Goal: Information Seeking & Learning: Learn about a topic

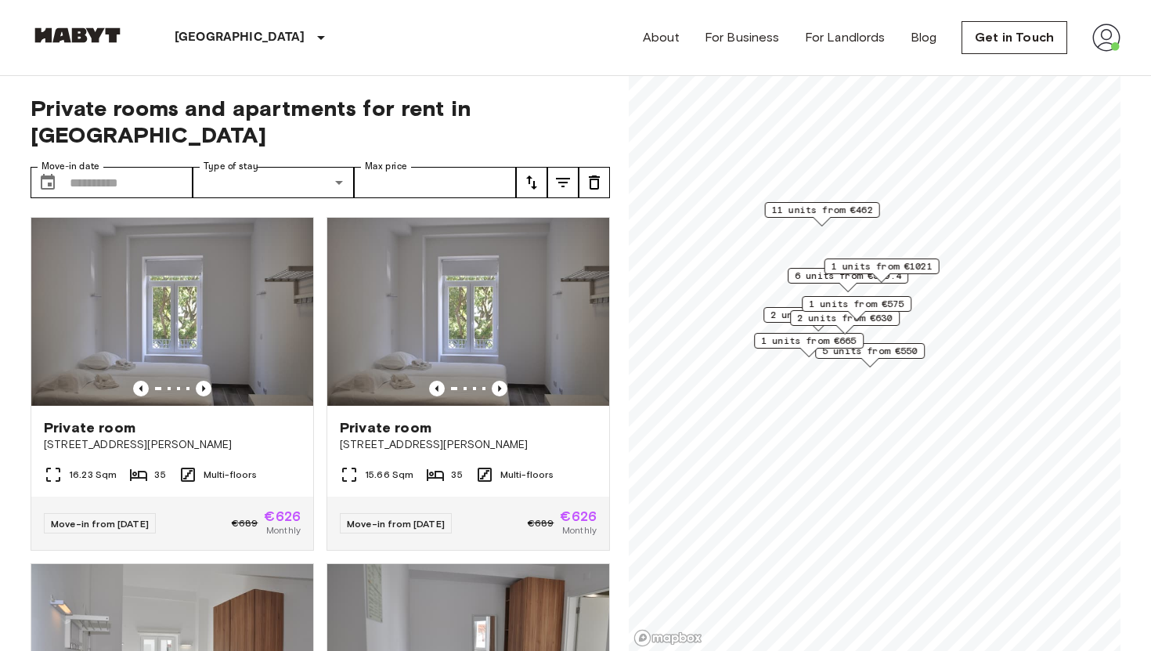
click at [909, 268] on span "1 units from €1021" at bounding box center [882, 266] width 101 height 14
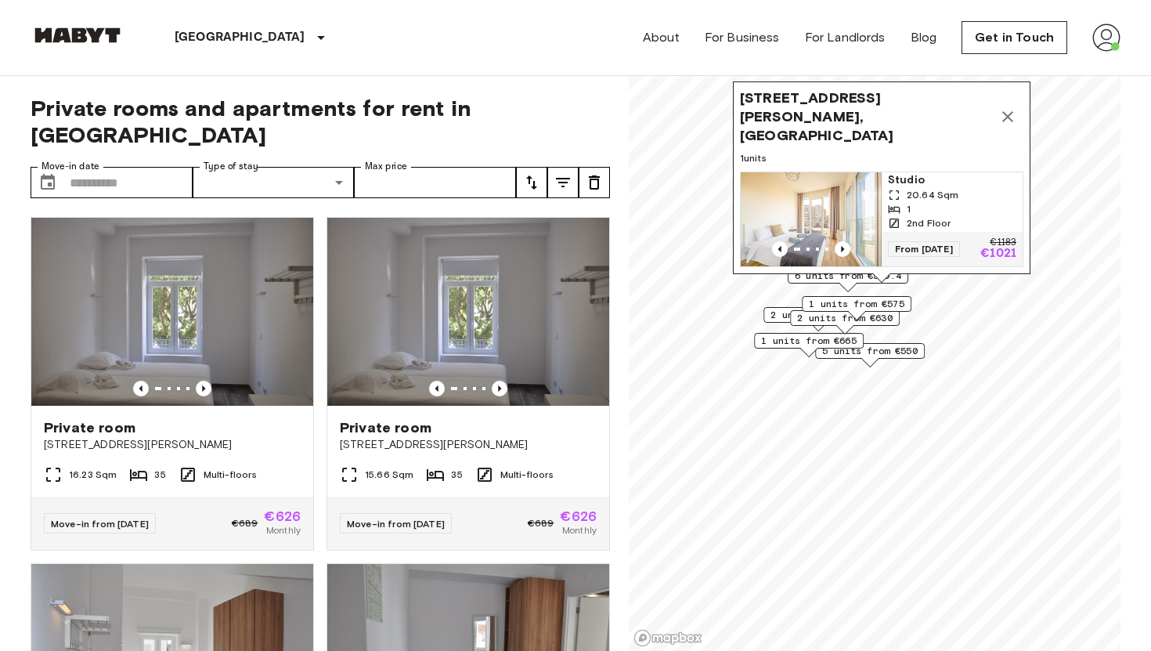
click at [828, 121] on span "Rua Margarida de Abreu 15, 1900-267 Lisbon, POR" at bounding box center [866, 116] width 252 height 56
click at [904, 189] on div "20.64 Sqm" at bounding box center [952, 195] width 128 height 14
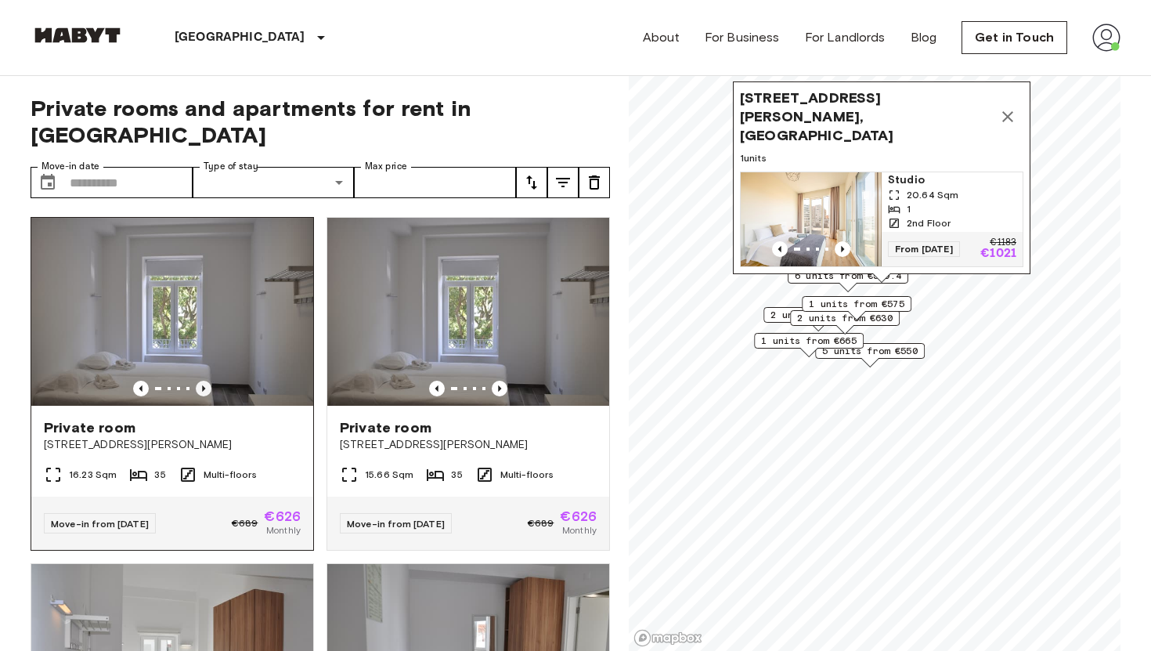
click at [207, 381] on icon "Previous image" at bounding box center [204, 389] width 16 height 16
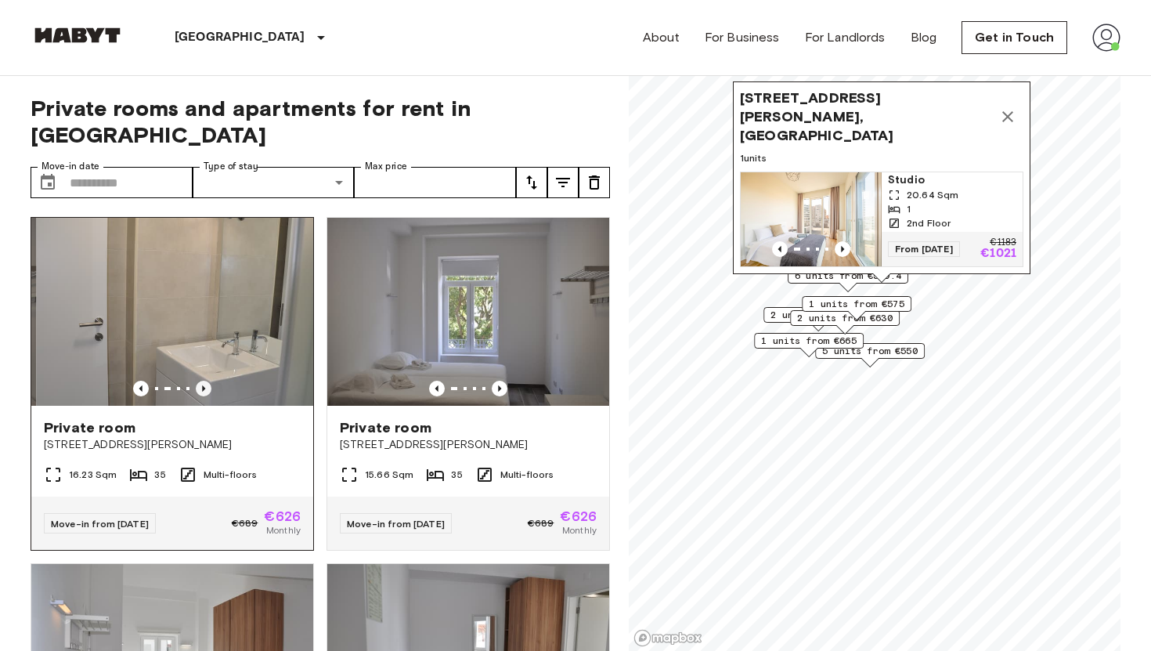
click at [207, 381] on icon "Previous image" at bounding box center [204, 389] width 16 height 16
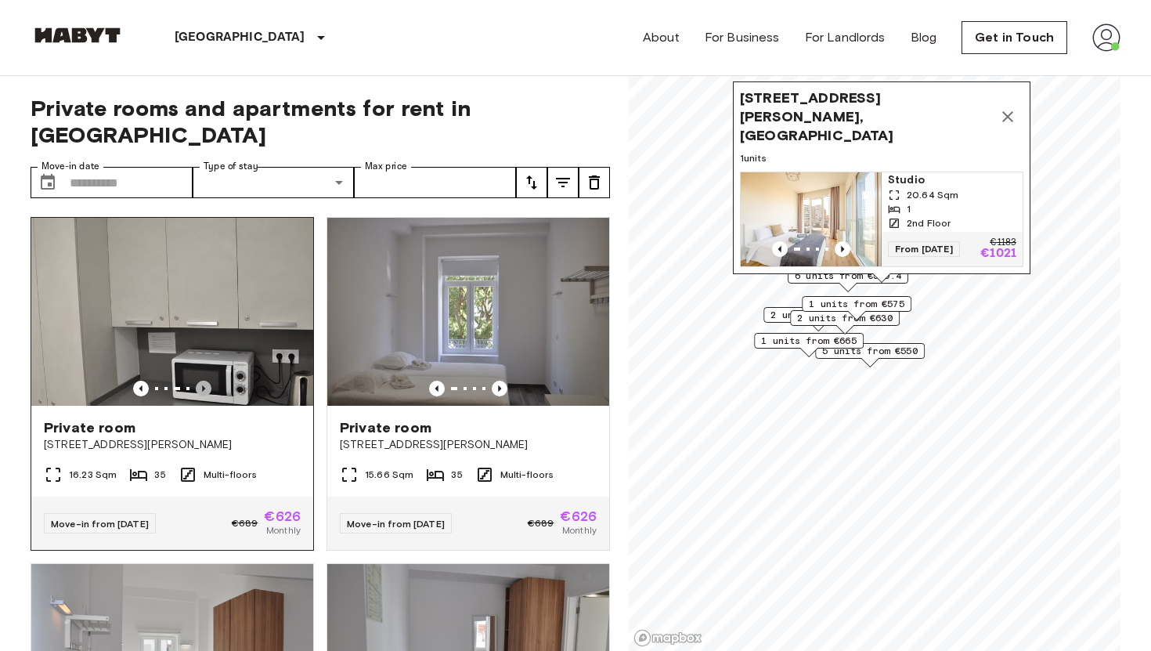
click at [207, 381] on icon "Previous image" at bounding box center [204, 389] width 16 height 16
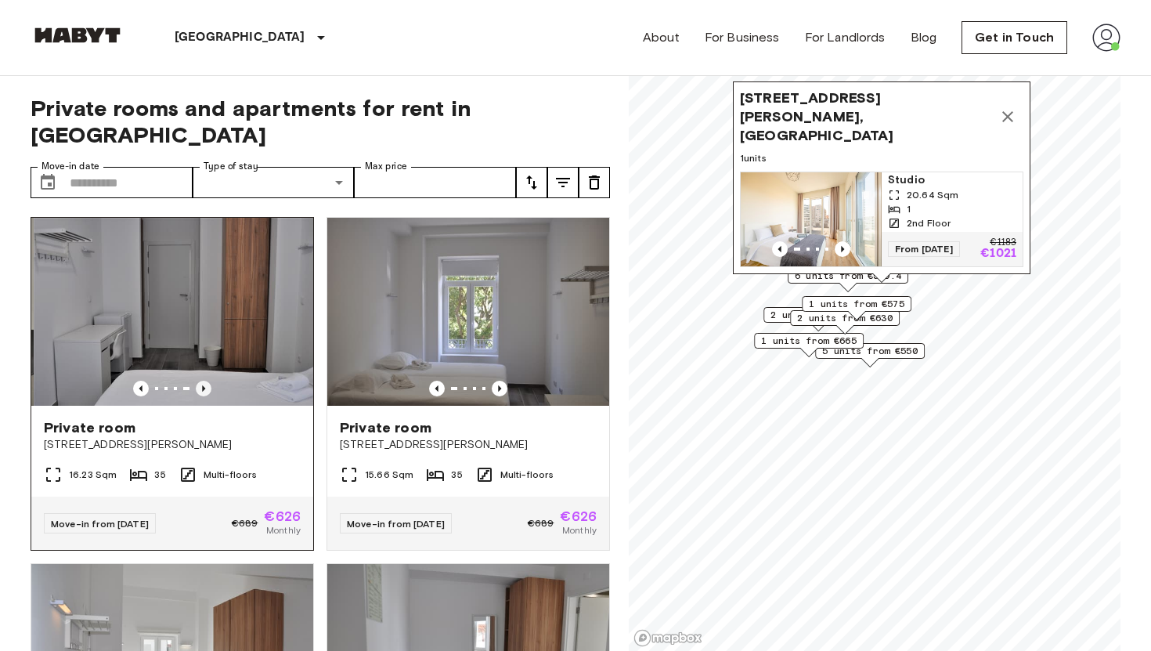
click at [207, 381] on icon "Previous image" at bounding box center [204, 389] width 16 height 16
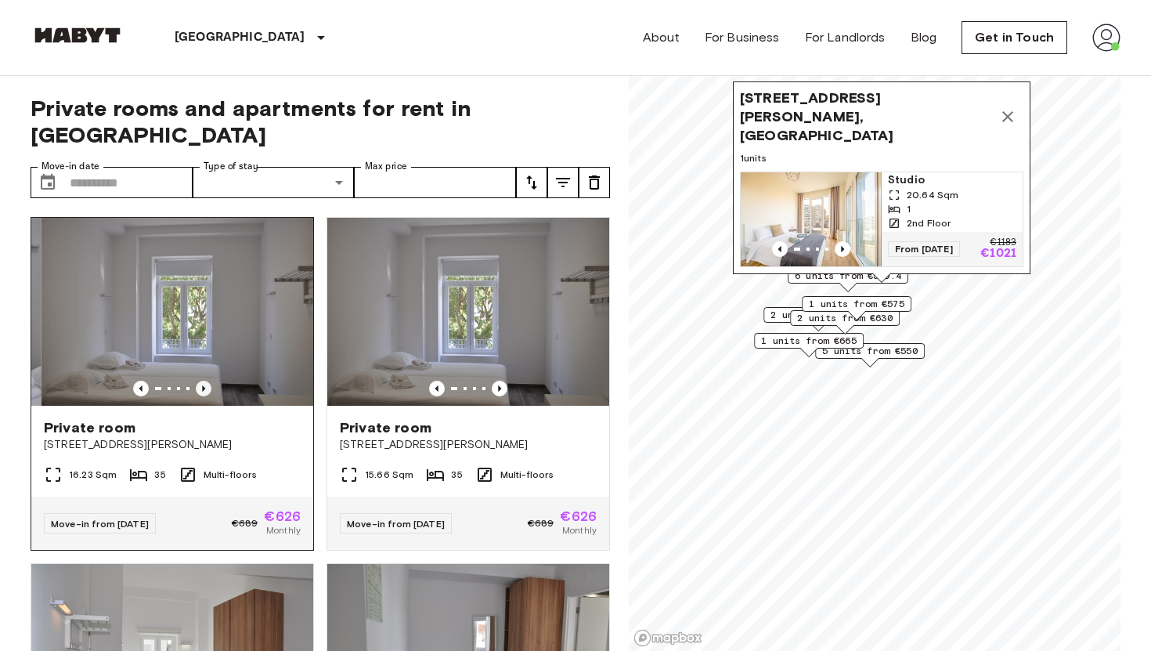
click at [207, 381] on icon "Previous image" at bounding box center [204, 389] width 16 height 16
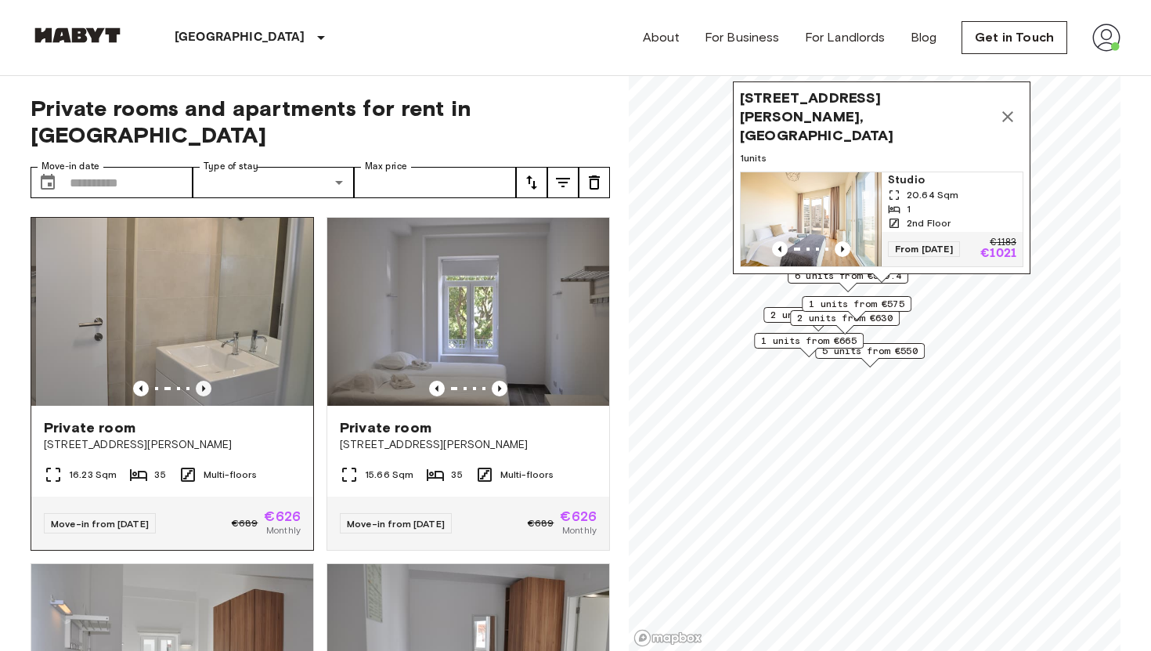
click at [207, 381] on icon "Previous image" at bounding box center [204, 389] width 16 height 16
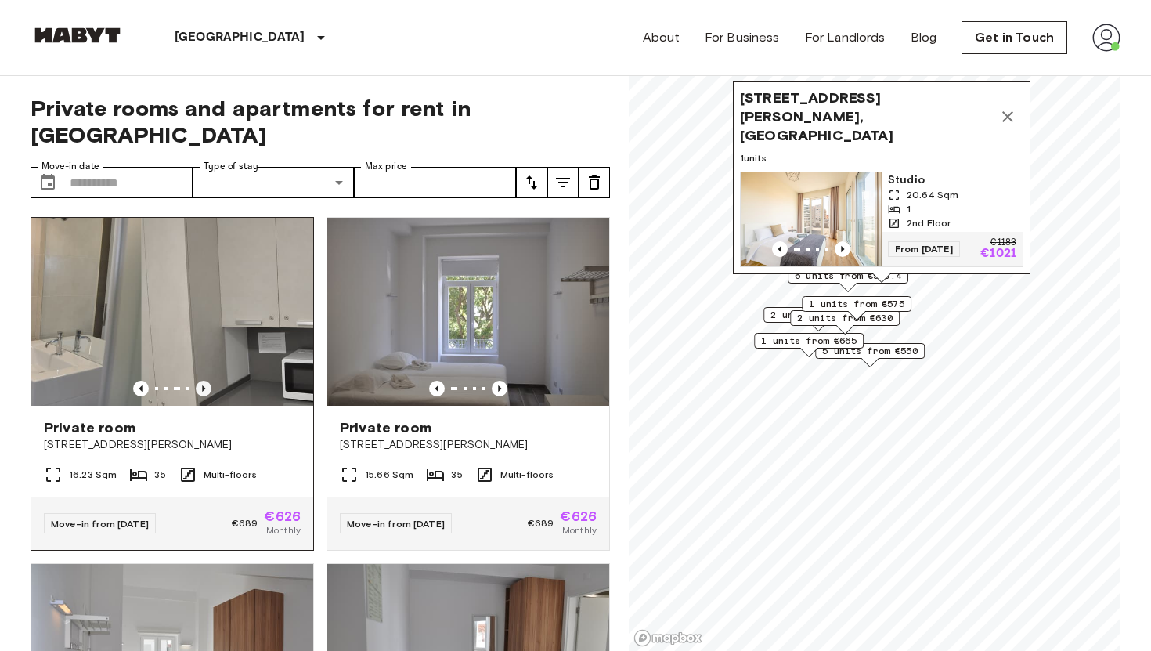
click at [207, 381] on icon "Previous image" at bounding box center [204, 389] width 16 height 16
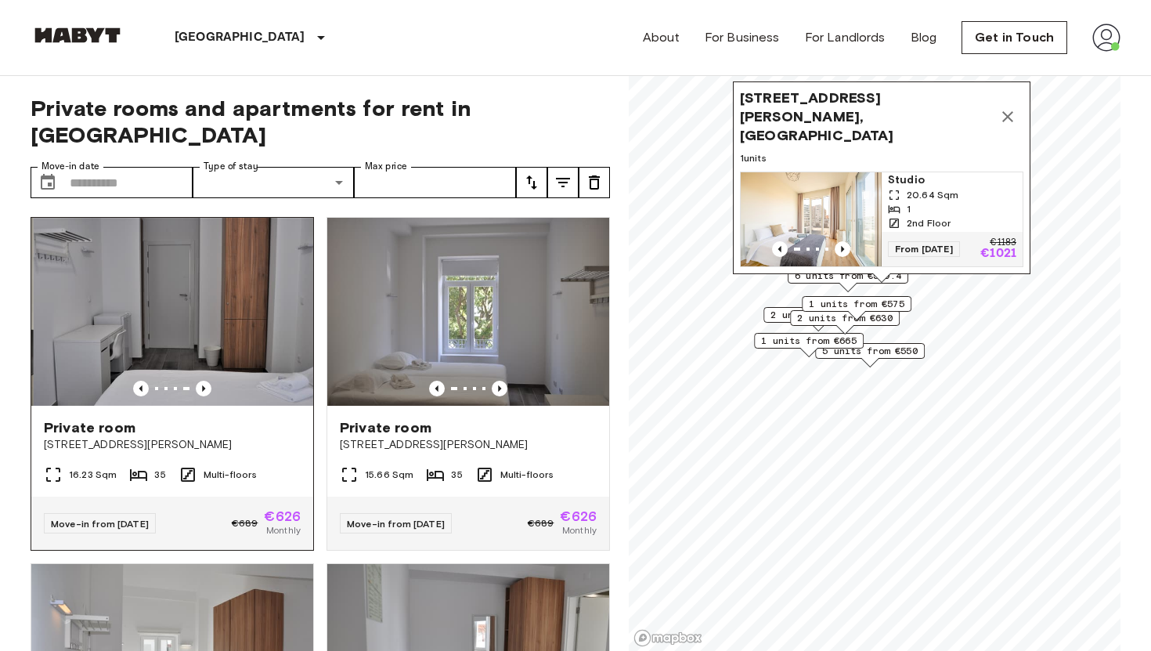
click at [229, 254] on img at bounding box center [175, 312] width 282 height 188
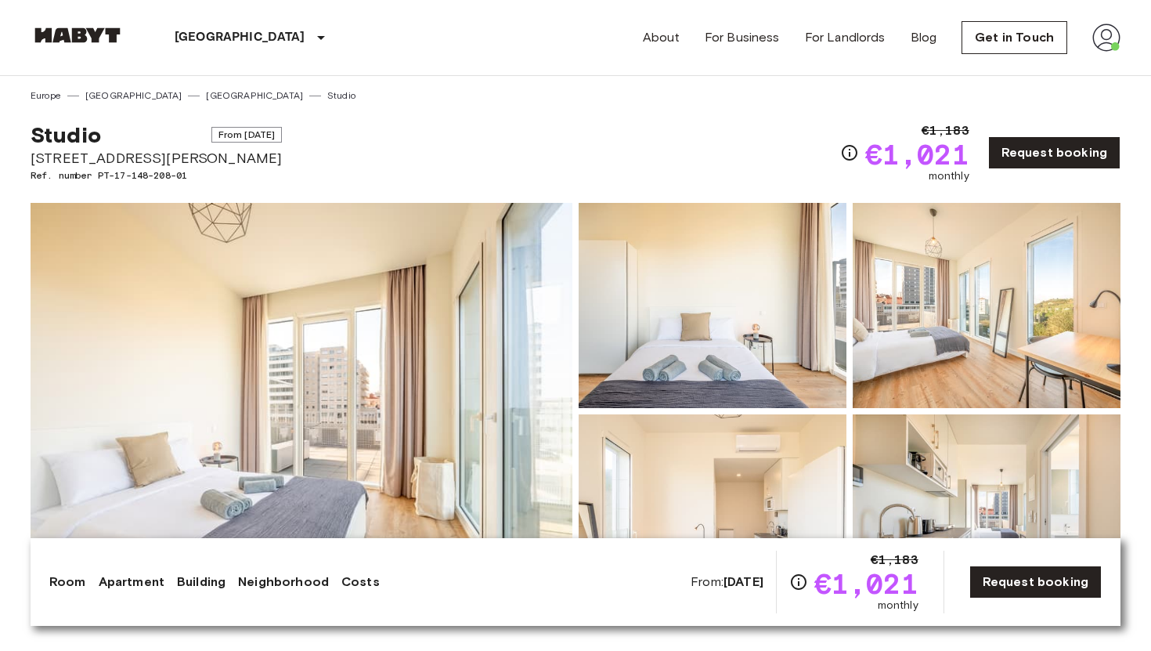
click at [384, 351] on img at bounding box center [302, 411] width 542 height 417
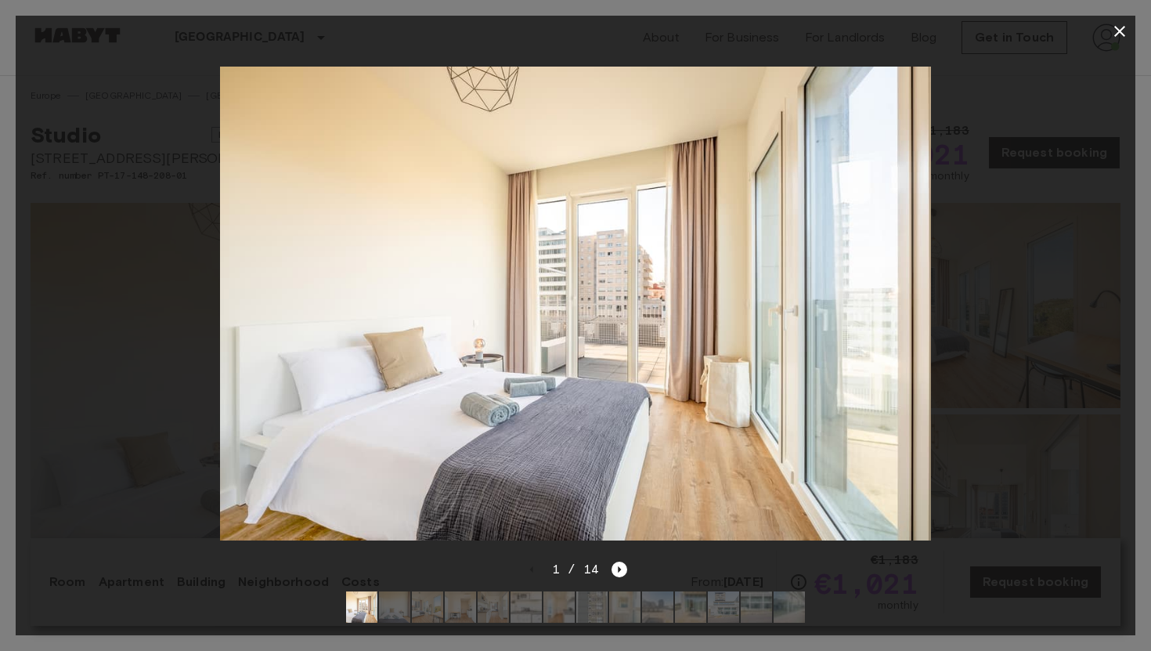
click at [402, 601] on img at bounding box center [394, 606] width 31 height 31
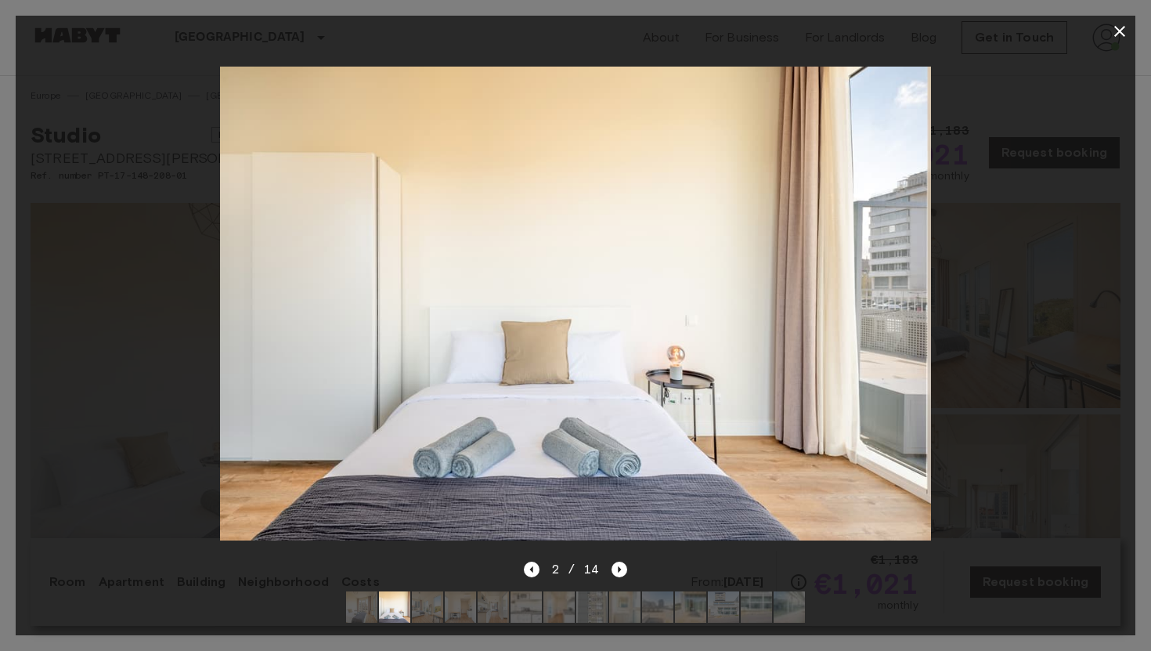
click at [433, 603] on img at bounding box center [427, 606] width 31 height 31
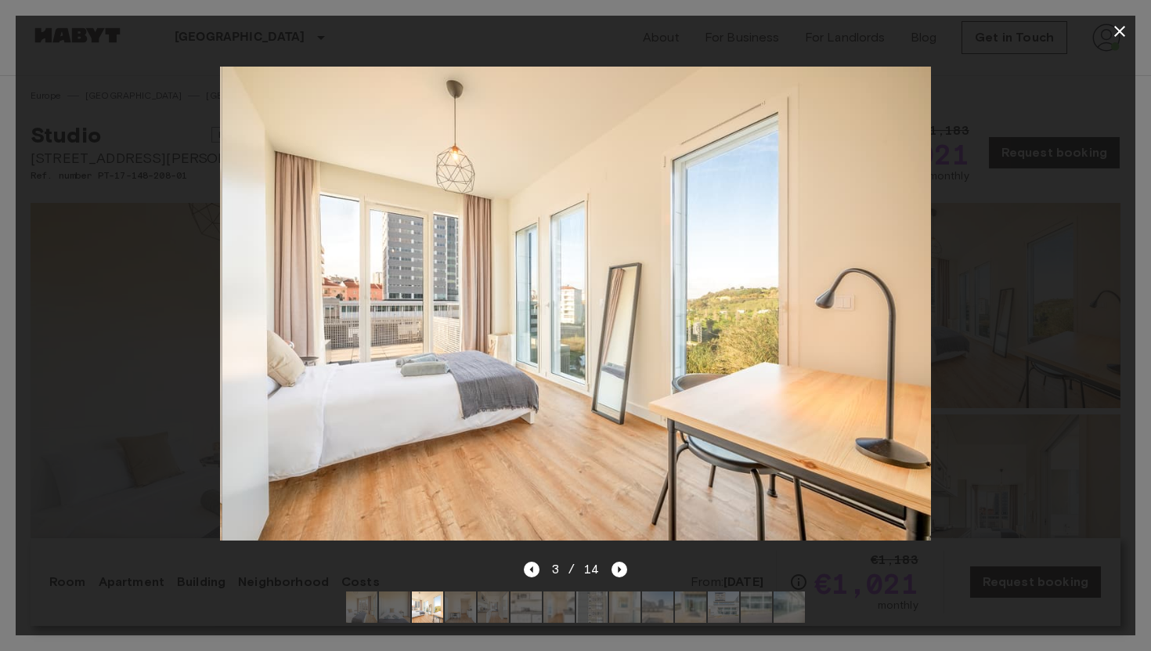
click at [475, 606] on img at bounding box center [460, 606] width 31 height 31
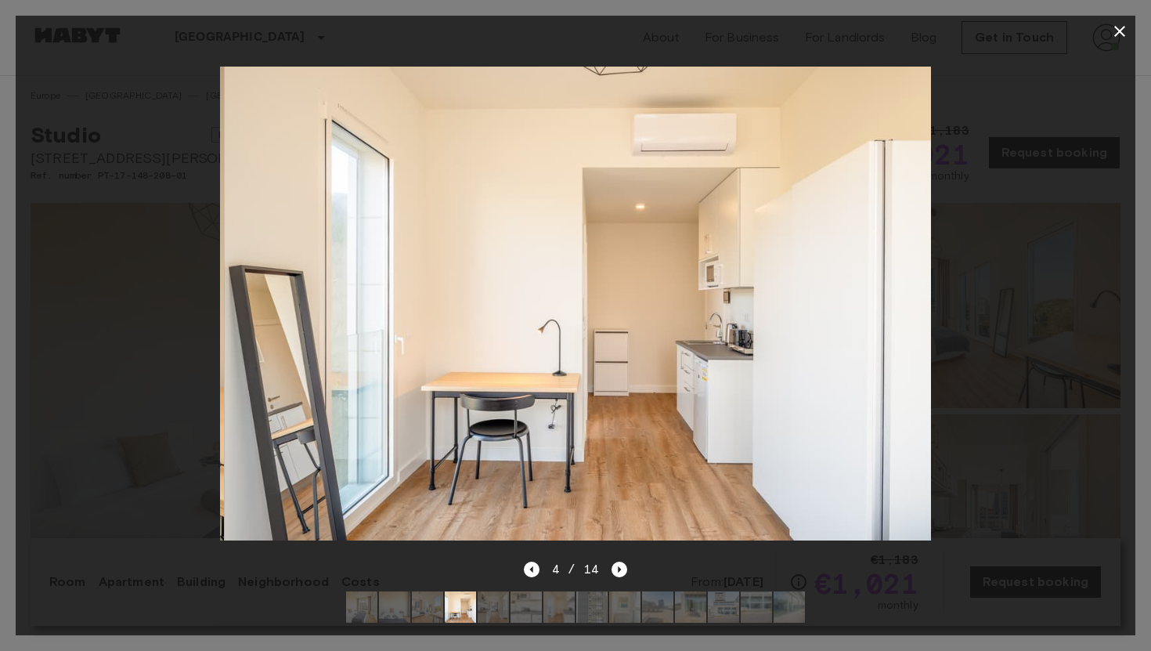
click at [525, 610] on img at bounding box center [526, 606] width 31 height 31
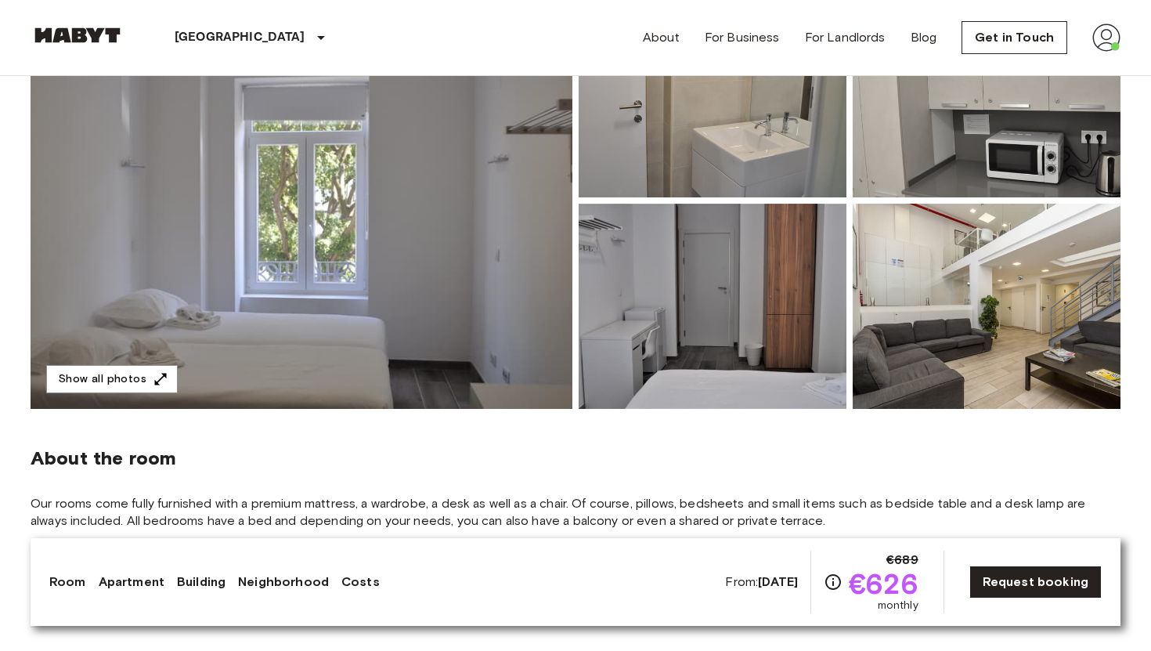
scroll to position [221, 0]
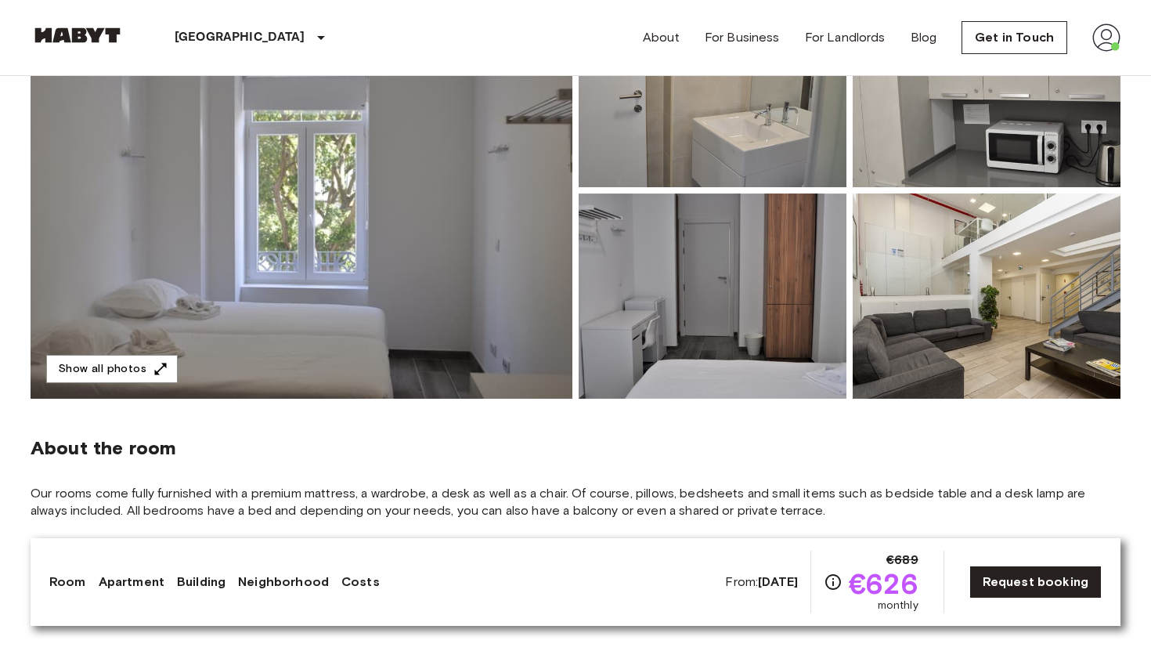
click at [384, 346] on img at bounding box center [302, 190] width 542 height 417
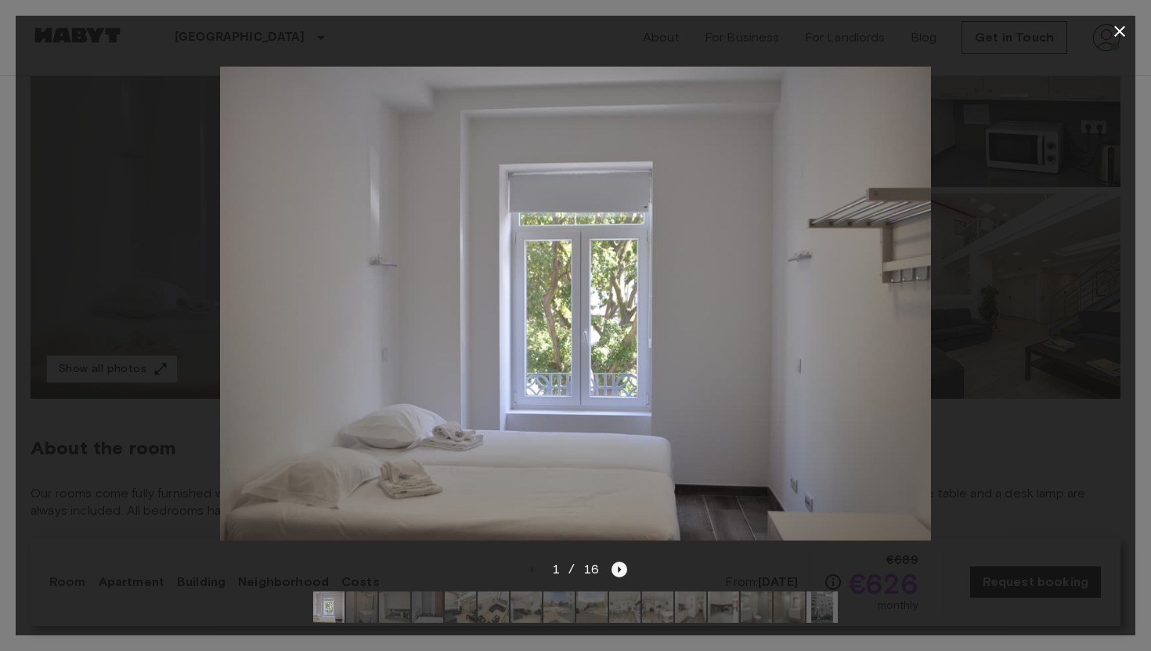
click at [622, 565] on icon "Next image" at bounding box center [620, 569] width 16 height 16
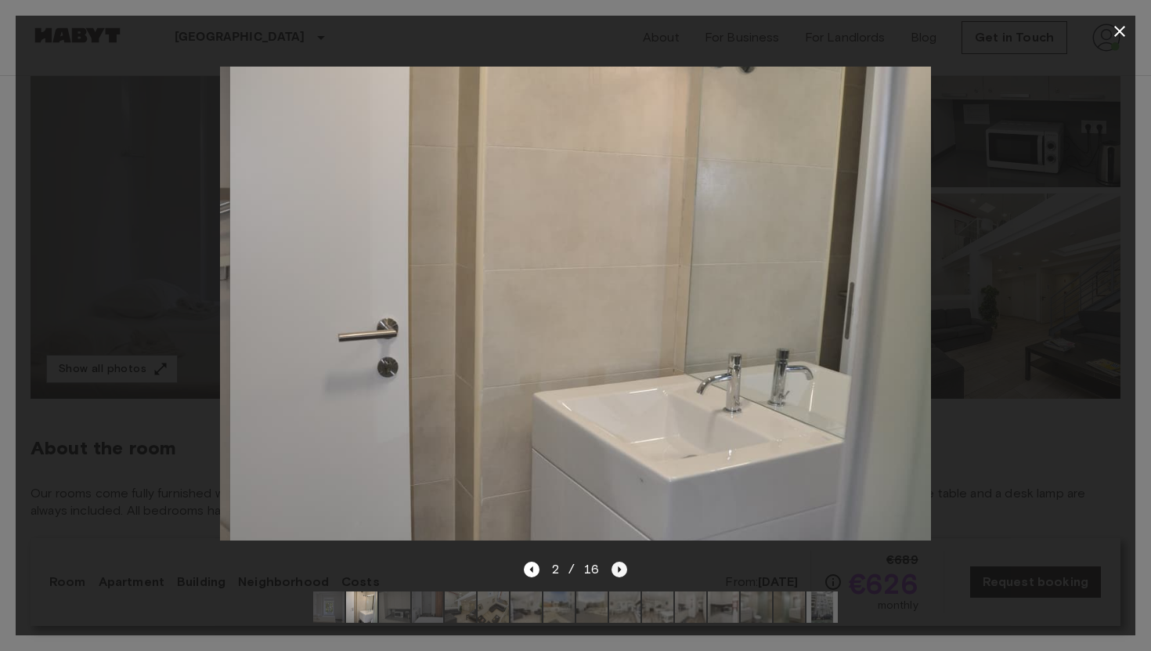
click at [622, 565] on icon "Next image" at bounding box center [620, 569] width 16 height 16
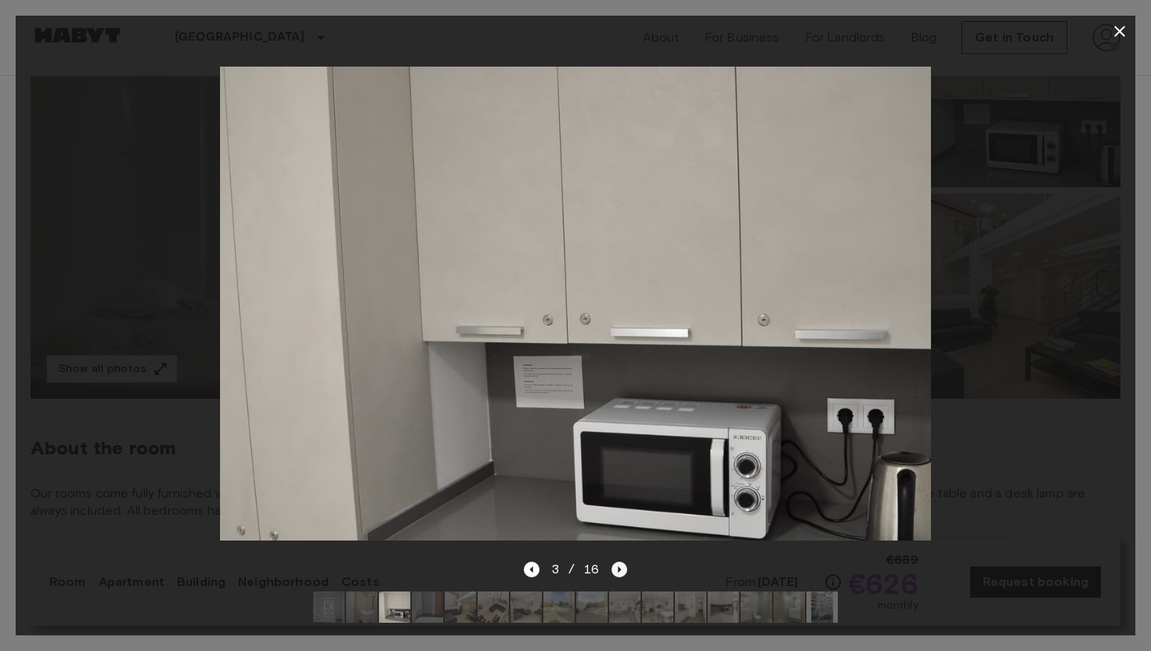
click at [622, 565] on icon "Next image" at bounding box center [620, 569] width 16 height 16
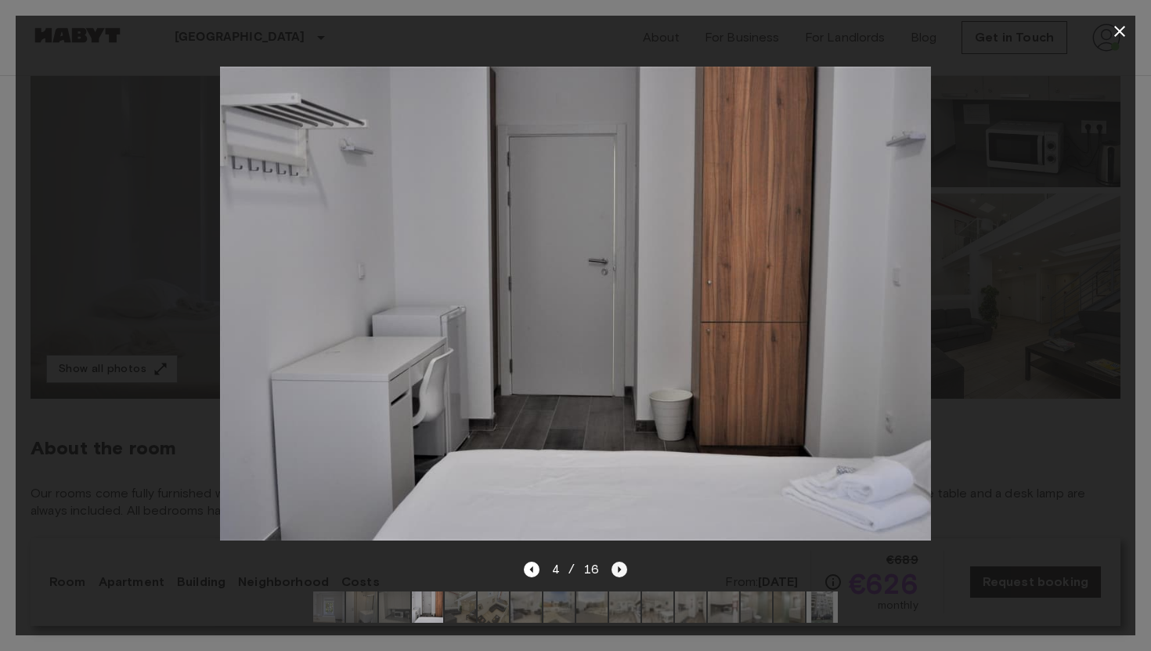
click at [622, 565] on icon "Next image" at bounding box center [620, 569] width 16 height 16
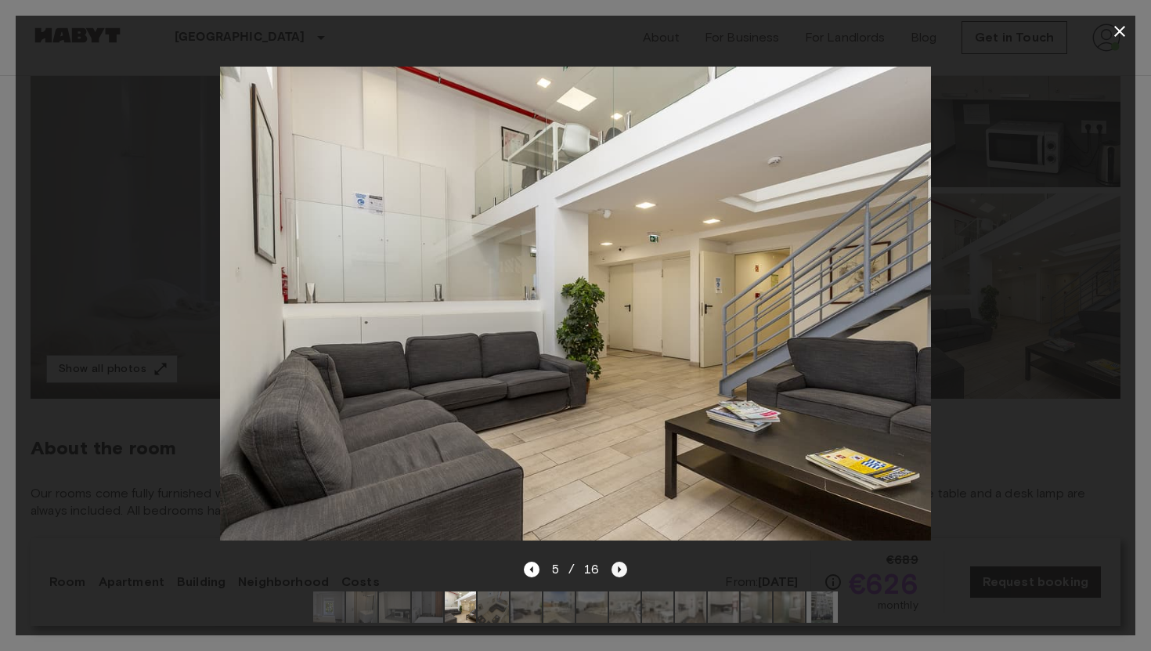
click at [622, 565] on icon "Next image" at bounding box center [620, 569] width 16 height 16
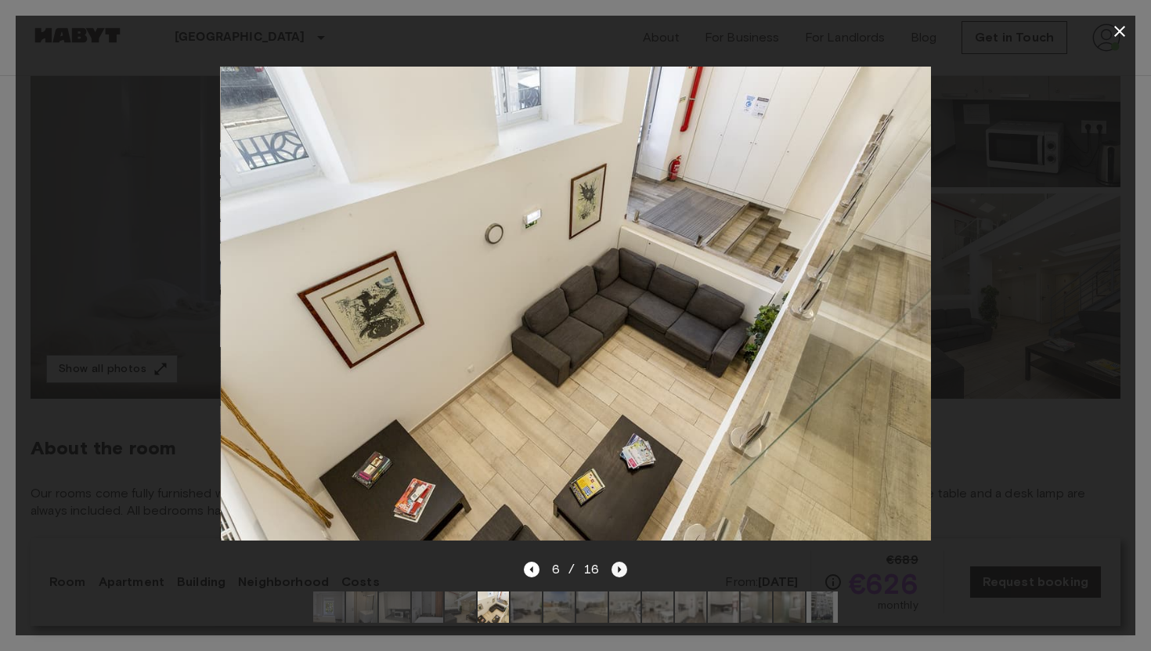
click at [622, 565] on icon "Next image" at bounding box center [620, 569] width 16 height 16
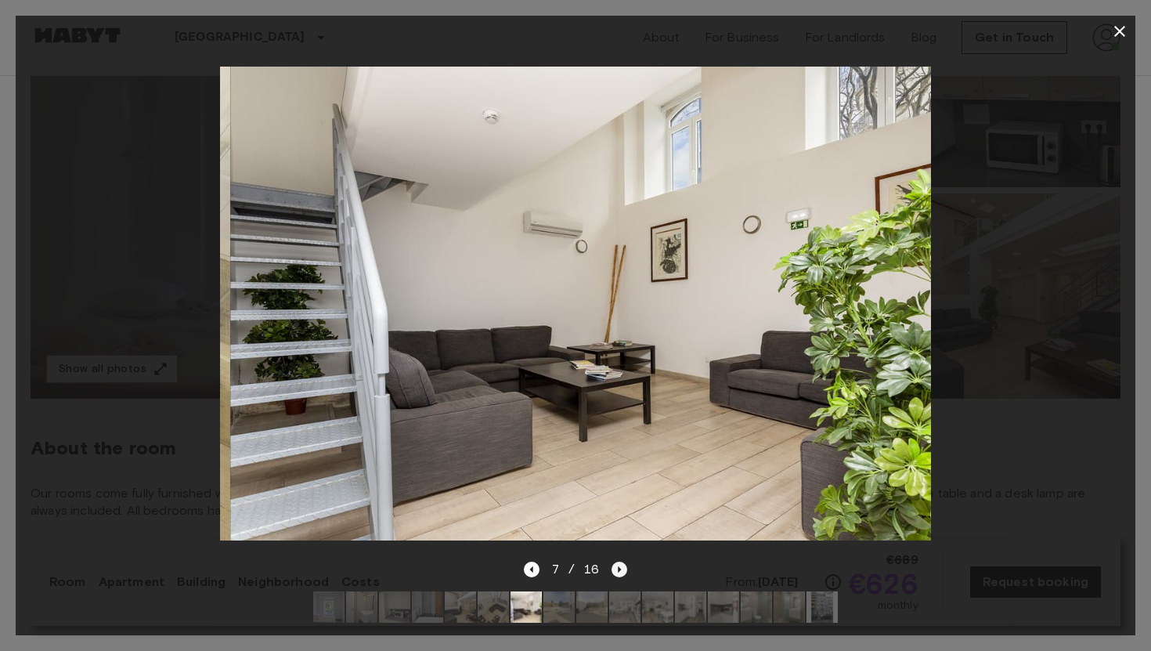
click at [622, 565] on icon "Next image" at bounding box center [620, 569] width 16 height 16
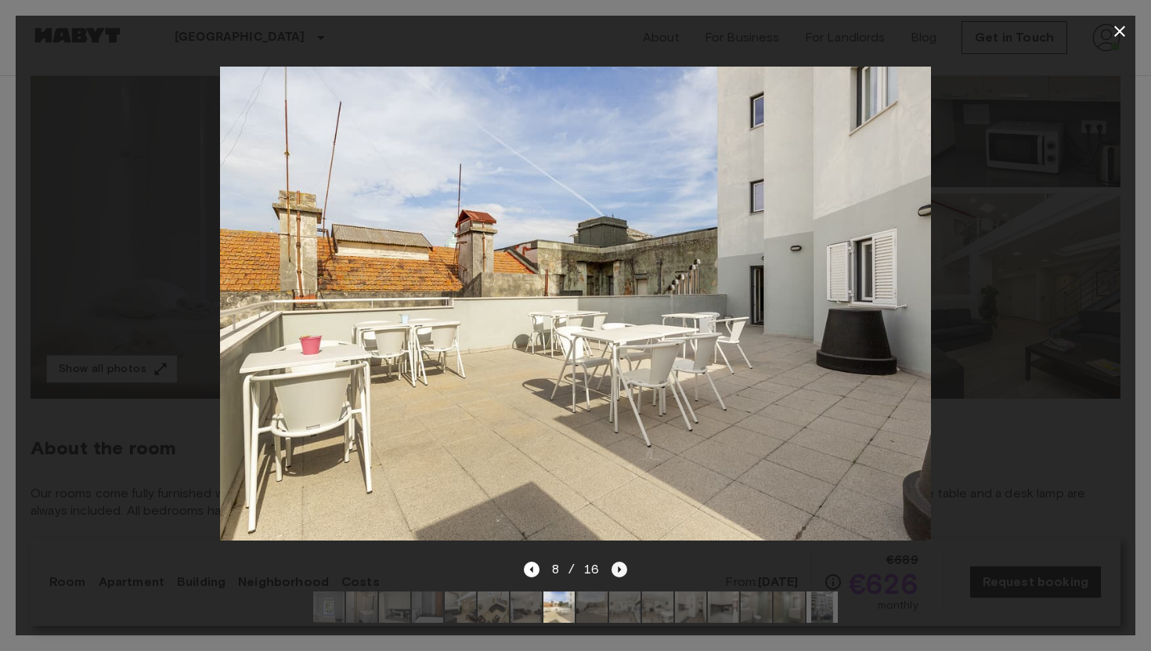
click at [622, 565] on icon "Next image" at bounding box center [620, 569] width 16 height 16
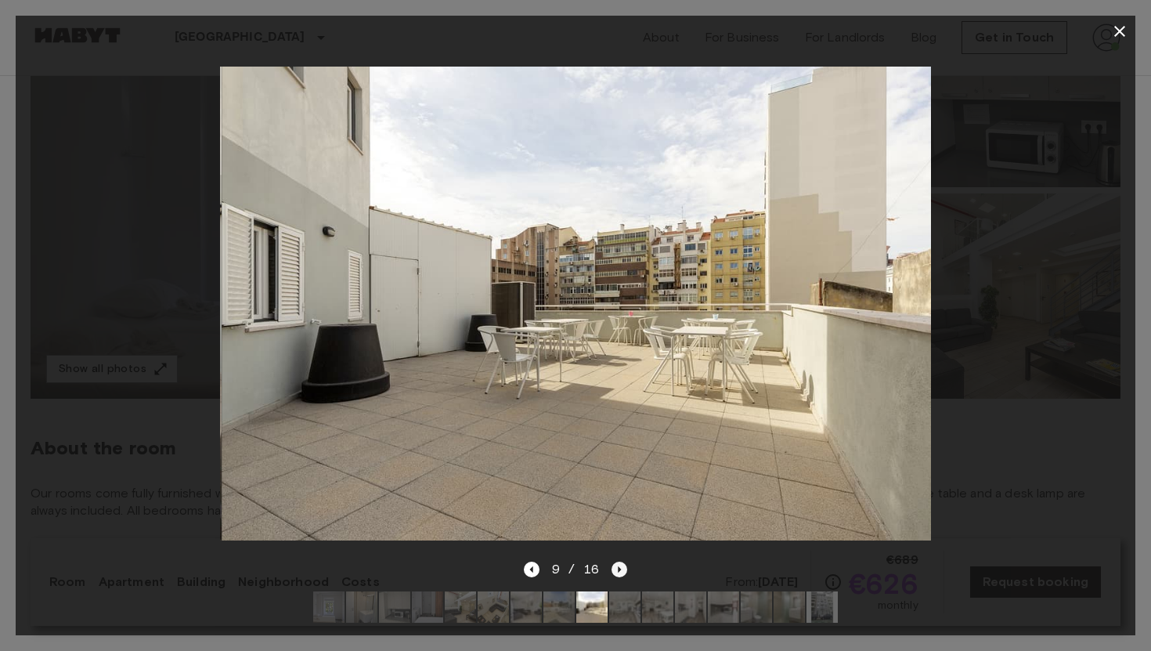
click at [622, 565] on icon "Next image" at bounding box center [620, 569] width 16 height 16
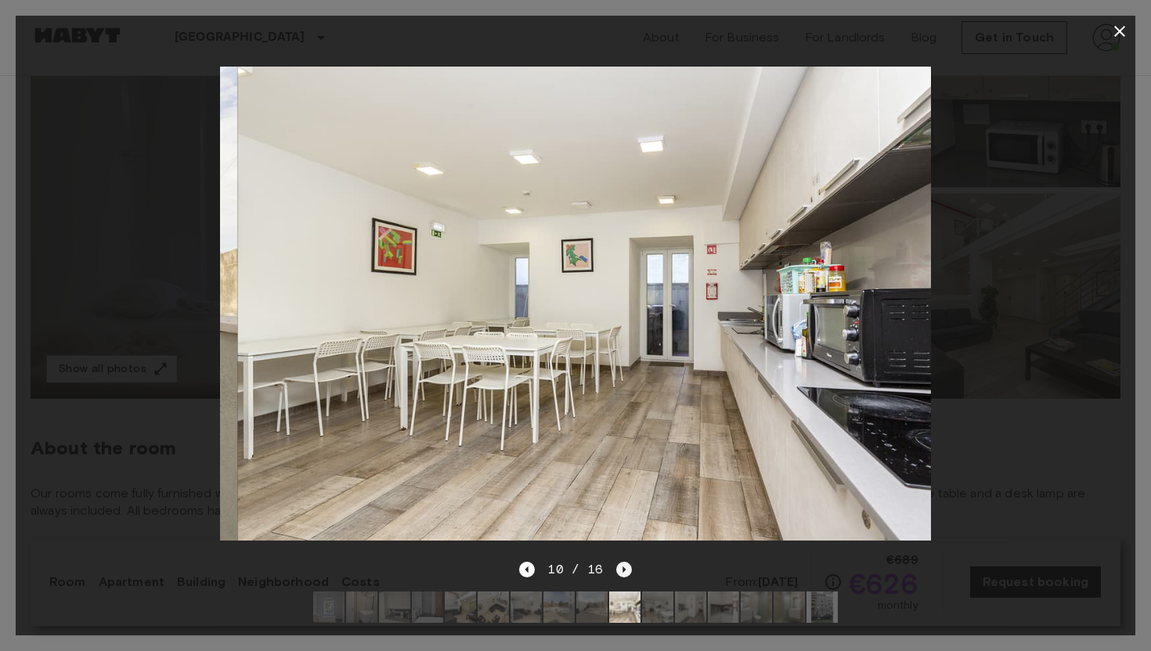
click at [622, 565] on icon "Next image" at bounding box center [624, 569] width 16 height 16
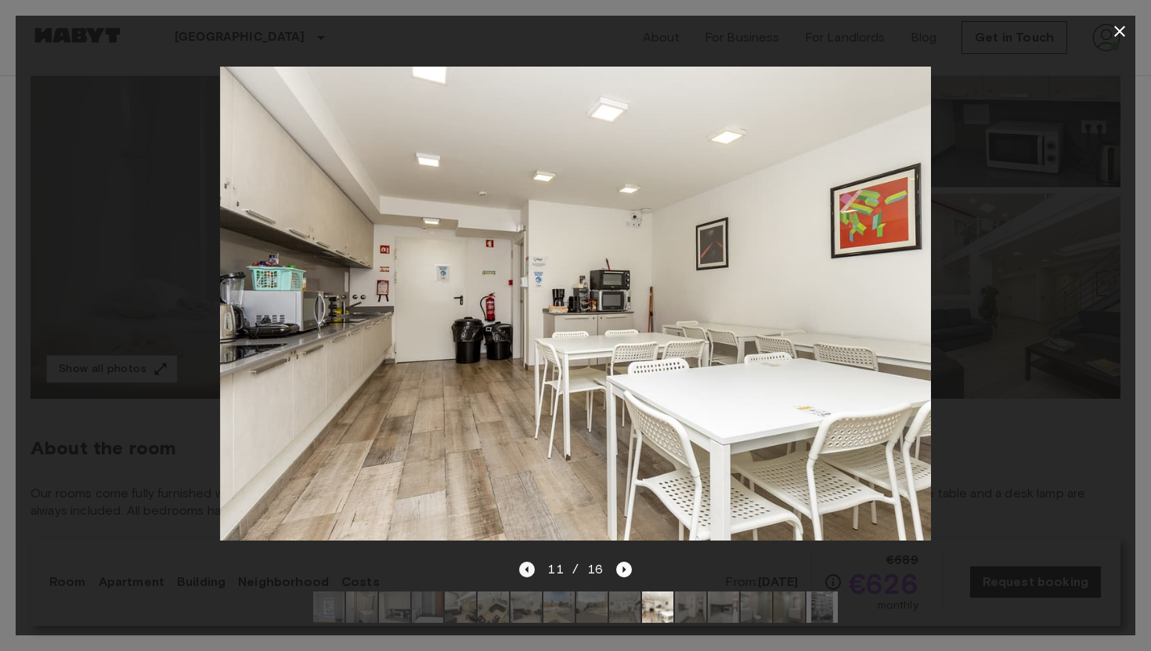
click at [525, 569] on icon "Previous image" at bounding box center [527, 569] width 16 height 16
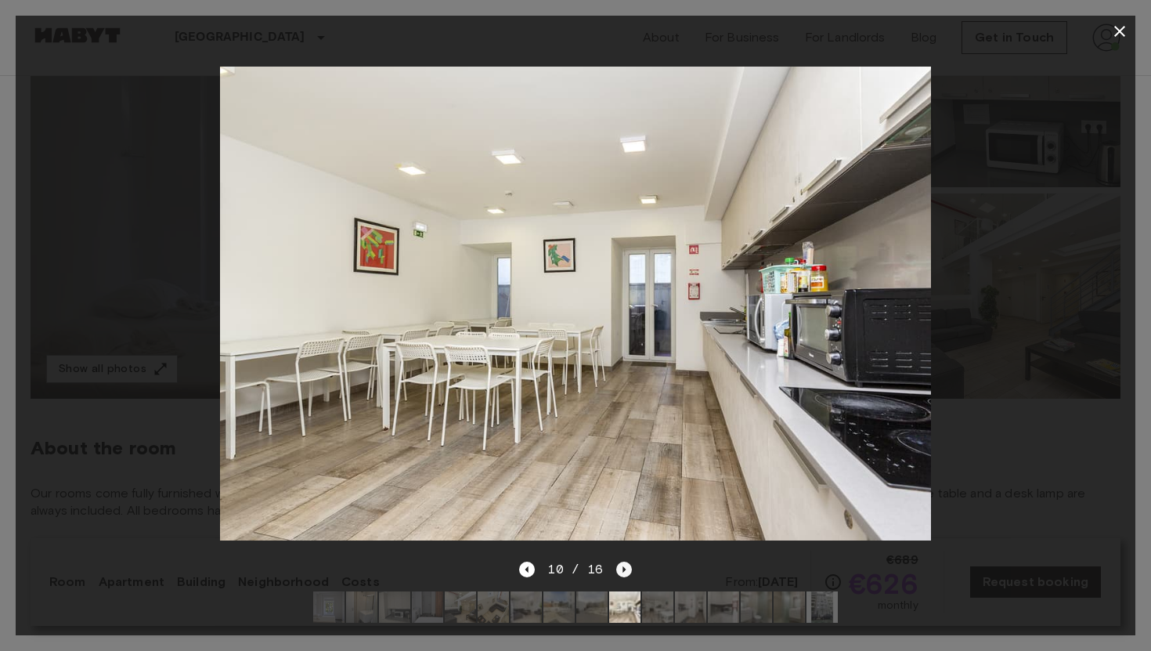
click at [622, 568] on icon "Next image" at bounding box center [623, 569] width 3 height 6
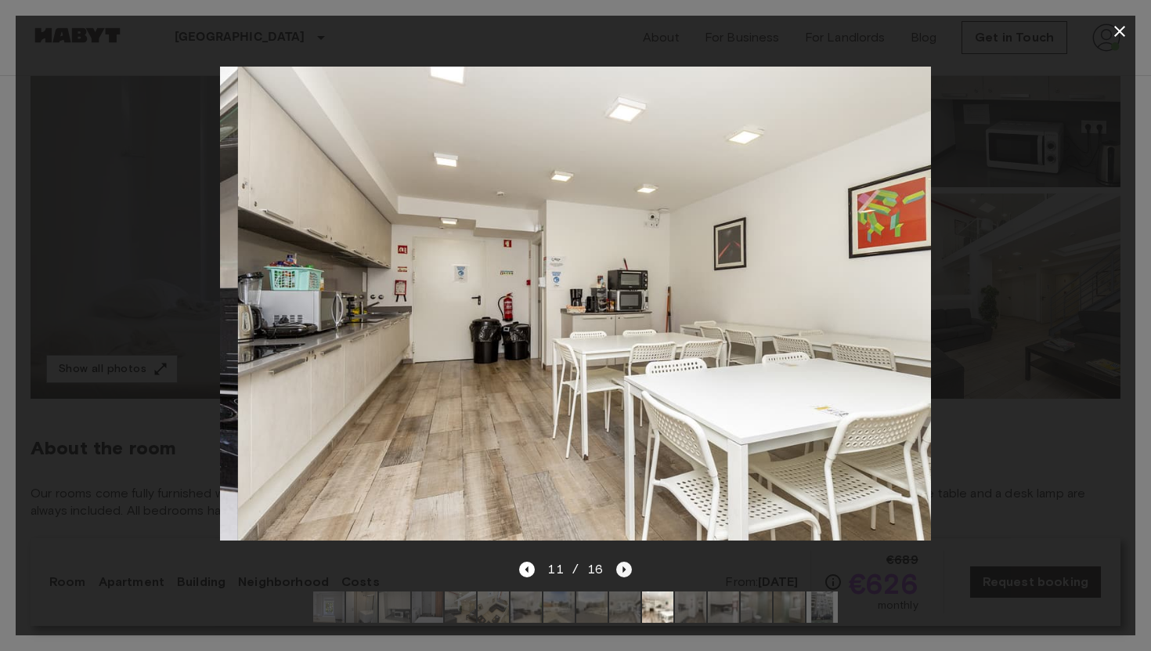
click at [622, 568] on icon "Next image" at bounding box center [623, 569] width 3 height 6
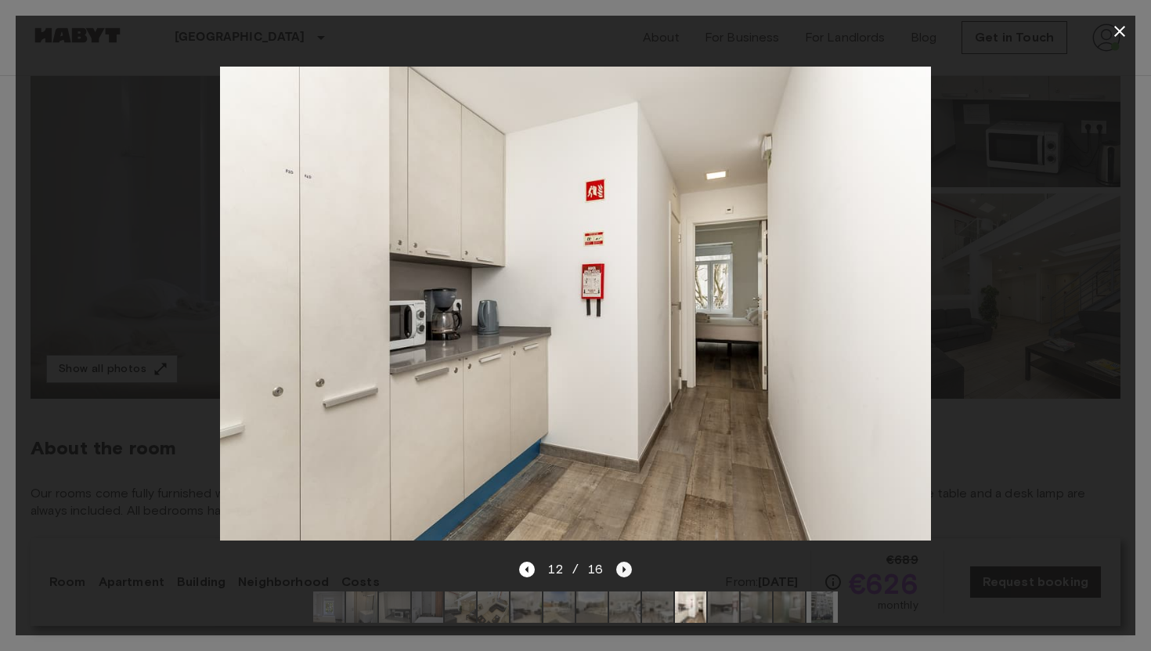
click at [622, 568] on icon "Next image" at bounding box center [623, 569] width 3 height 6
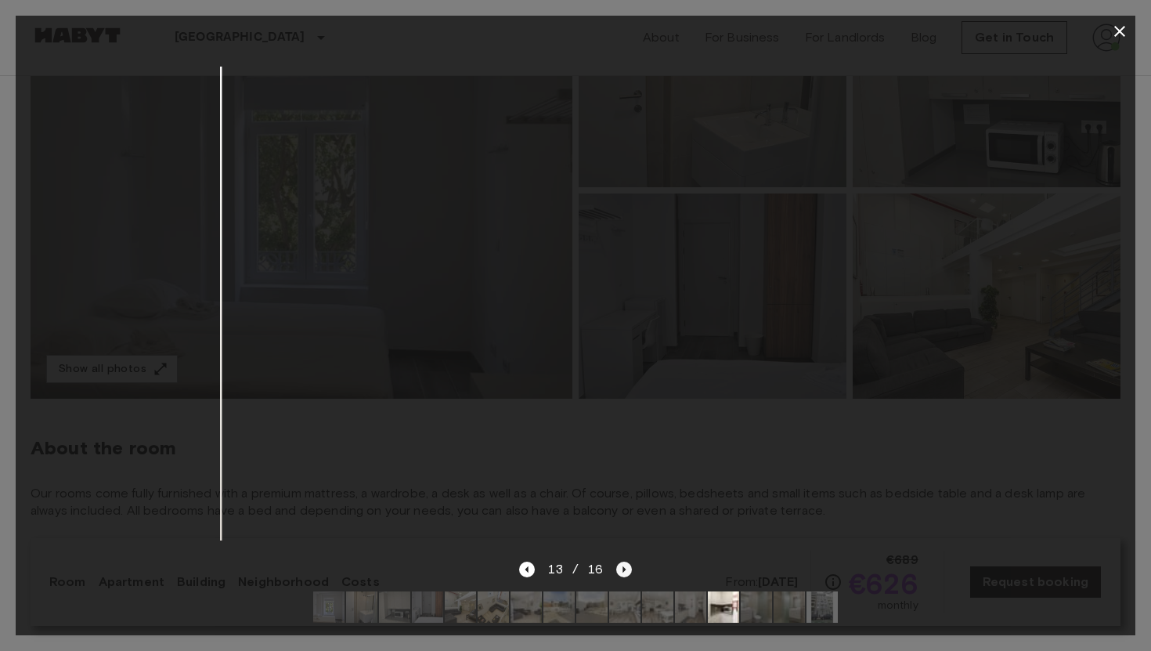
click at [622, 568] on icon "Next image" at bounding box center [623, 569] width 3 height 6
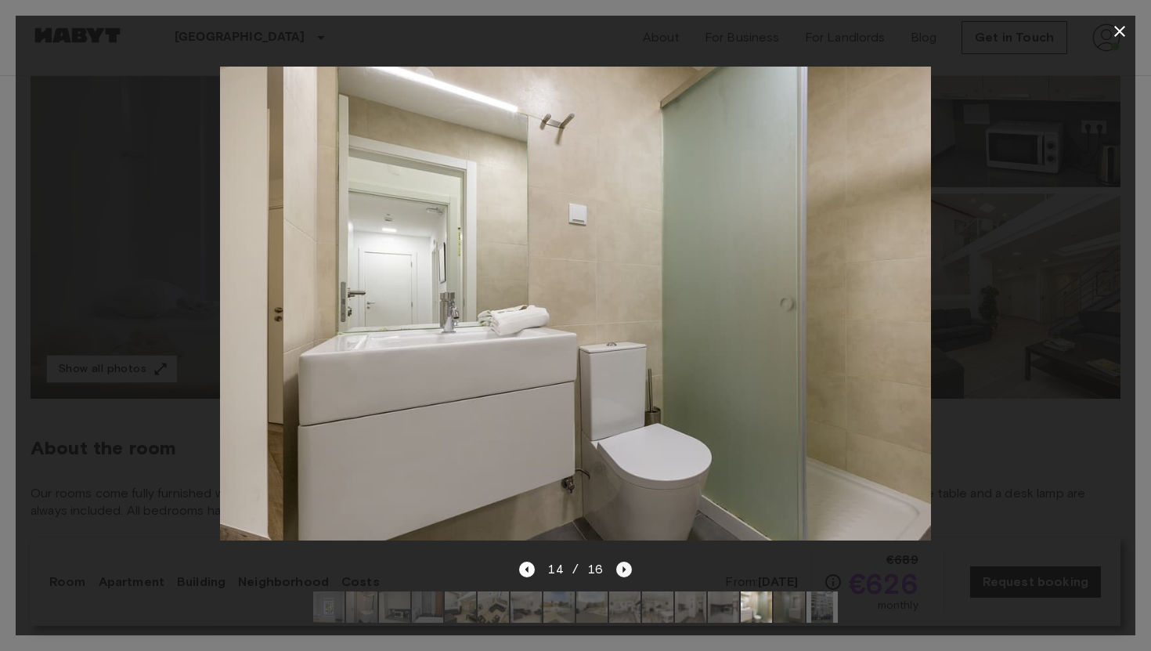
click at [622, 568] on icon "Next image" at bounding box center [623, 569] width 3 height 6
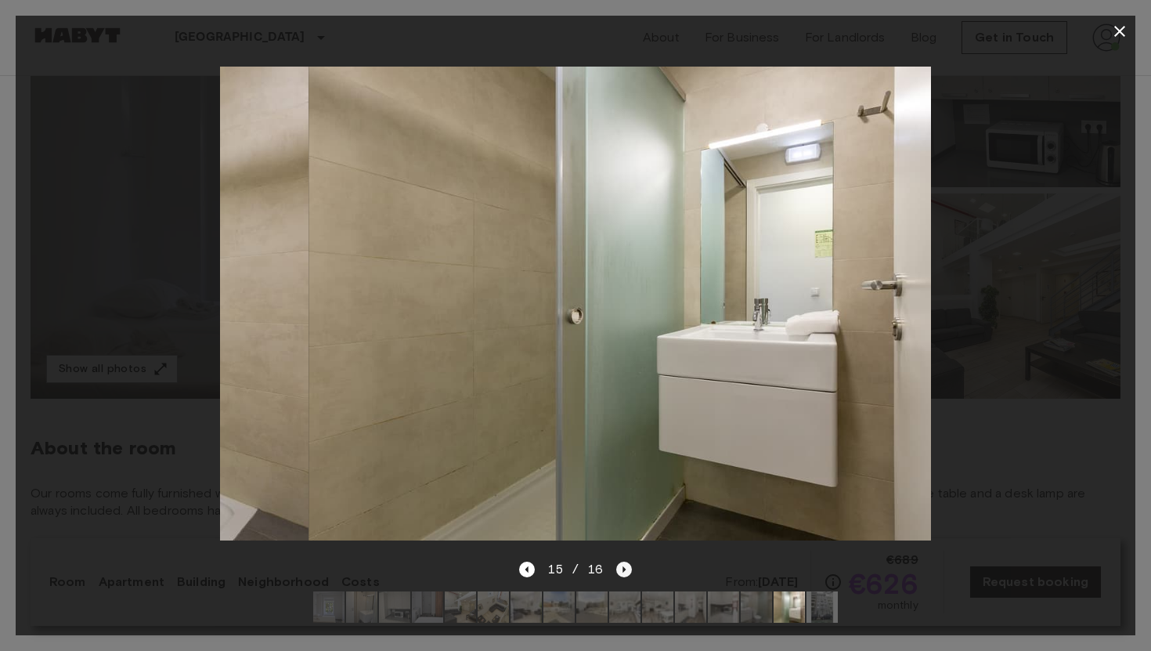
click at [622, 568] on icon "Next image" at bounding box center [623, 569] width 3 height 6
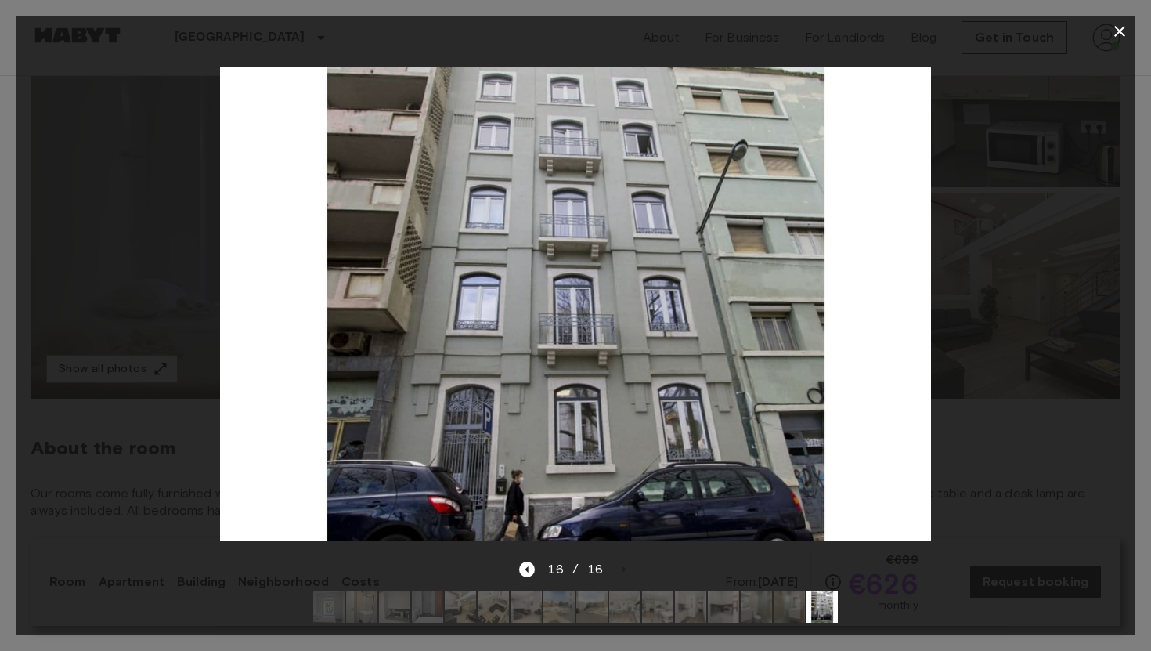
click at [1116, 33] on icon "button" at bounding box center [1119, 31] width 19 height 19
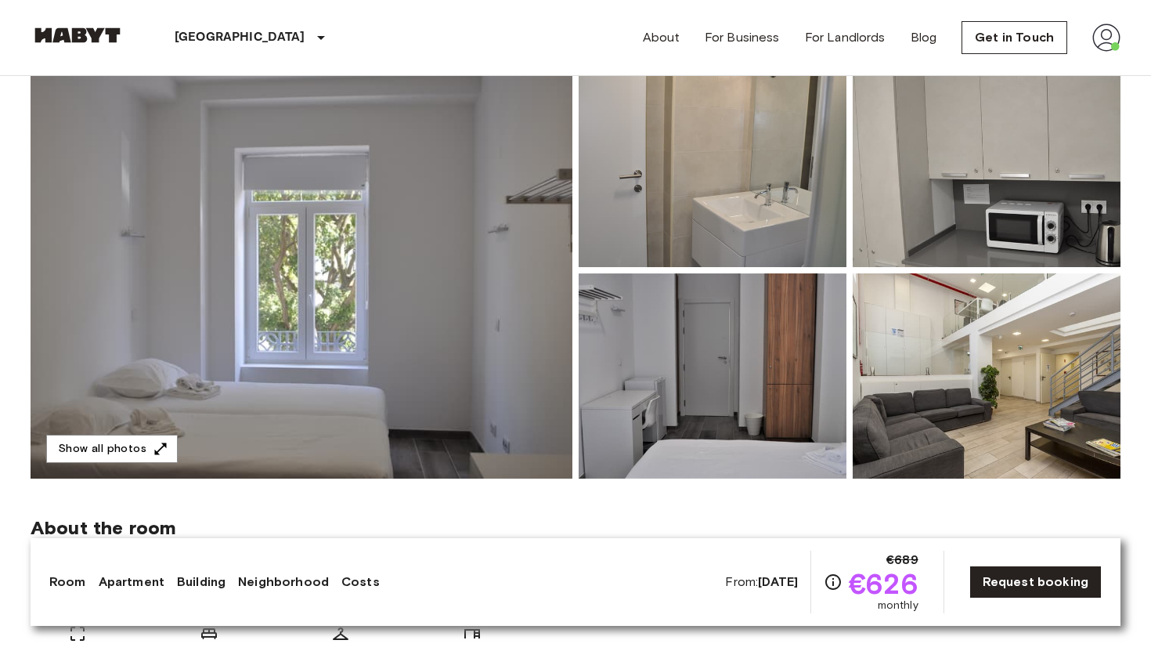
scroll to position [143, 0]
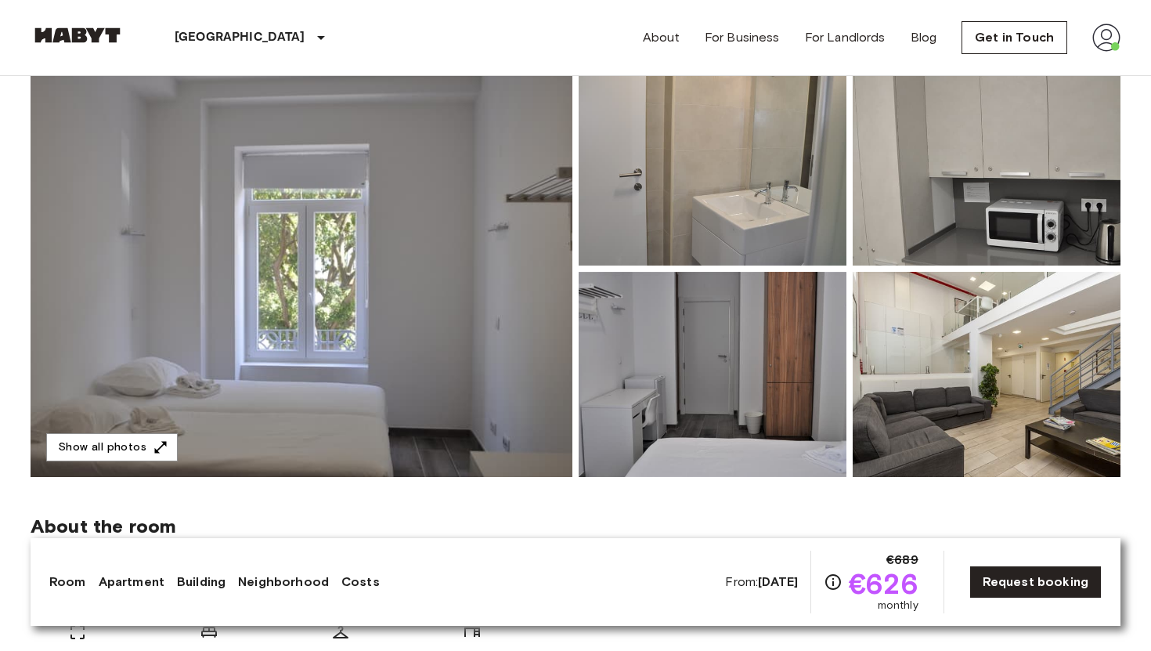
click at [529, 326] on img at bounding box center [302, 268] width 542 height 417
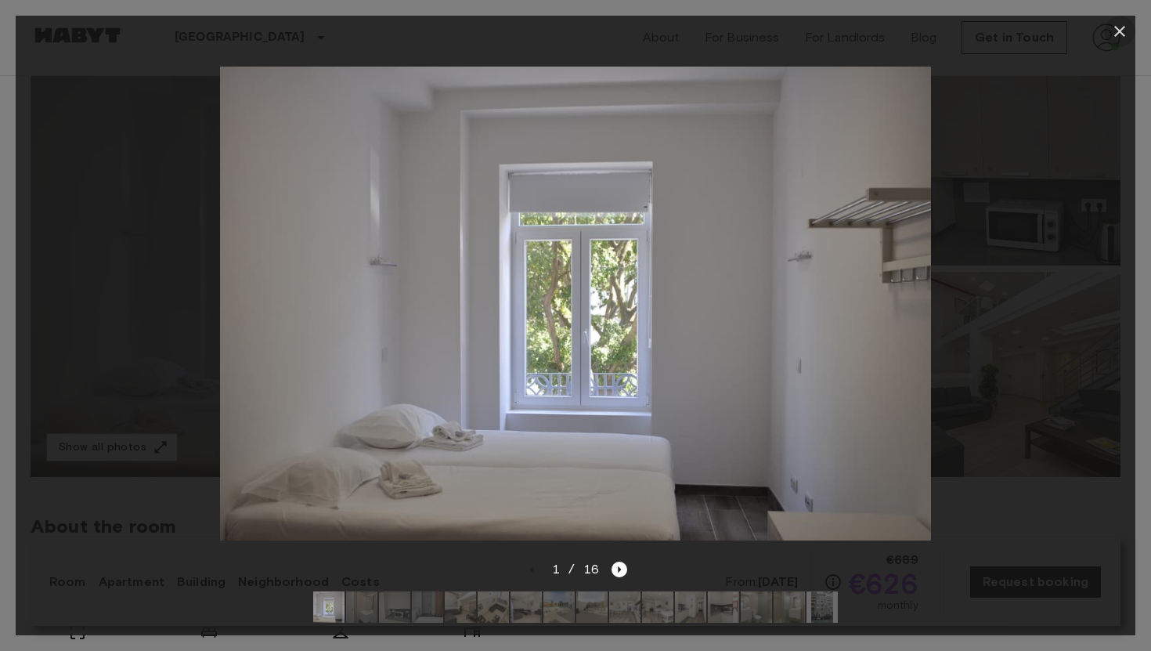
click at [1120, 33] on icon "button" at bounding box center [1119, 31] width 11 height 11
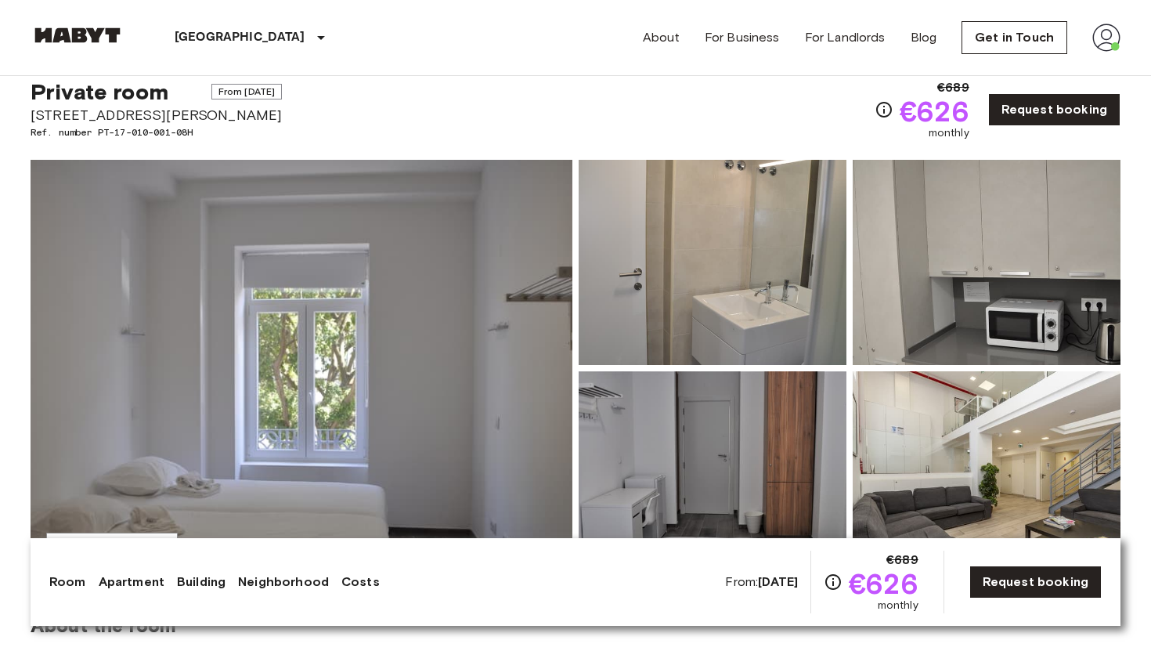
scroll to position [0, 0]
